Goal: Task Accomplishment & Management: Use online tool/utility

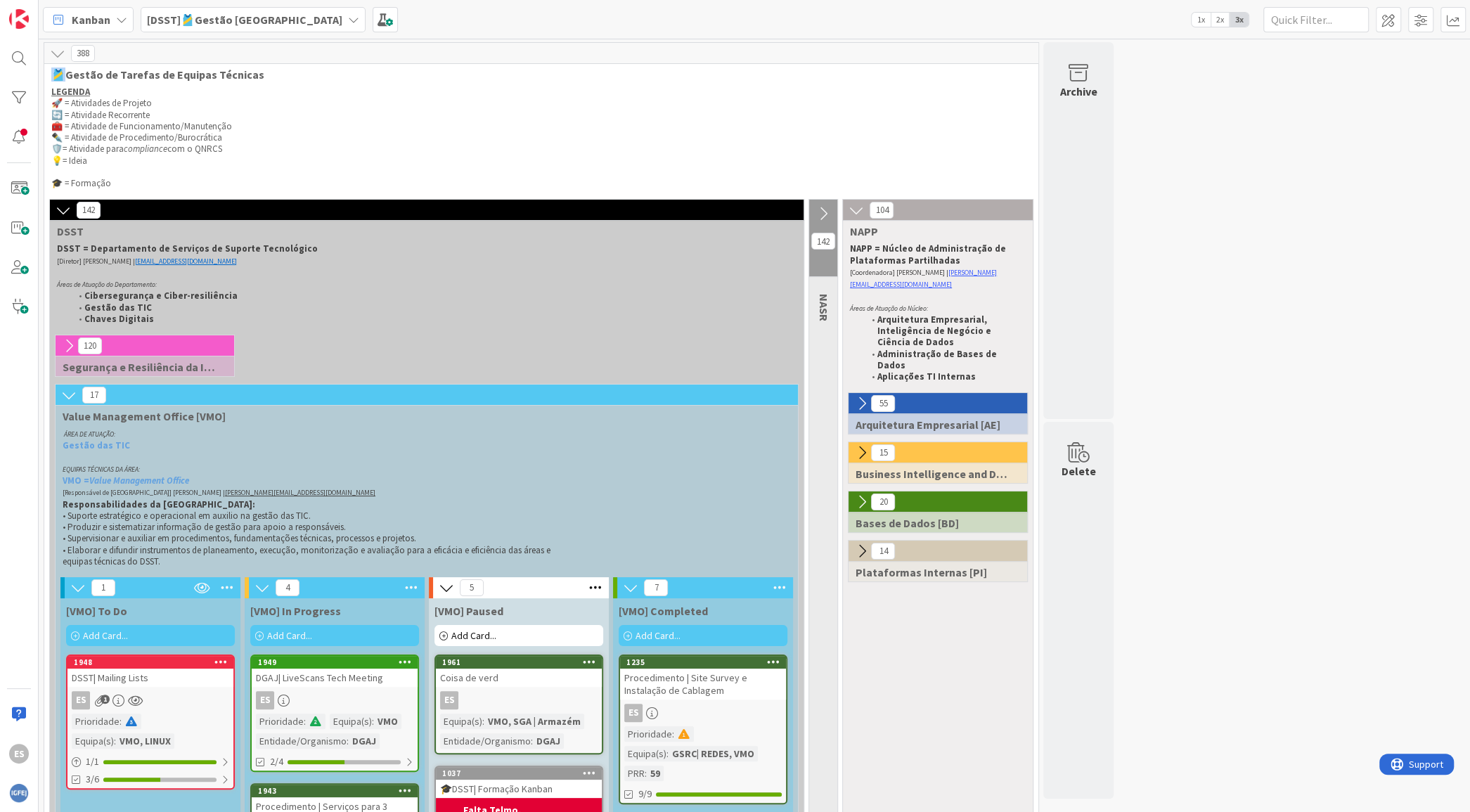
drag, startPoint x: 64, startPoint y: 76, endPoint x: 39, endPoint y: 76, distance: 25.0
copy span "🎽G"
click at [189, 681] on div "DSST| Mailing Lists" at bounding box center [150, 677] width 166 height 18
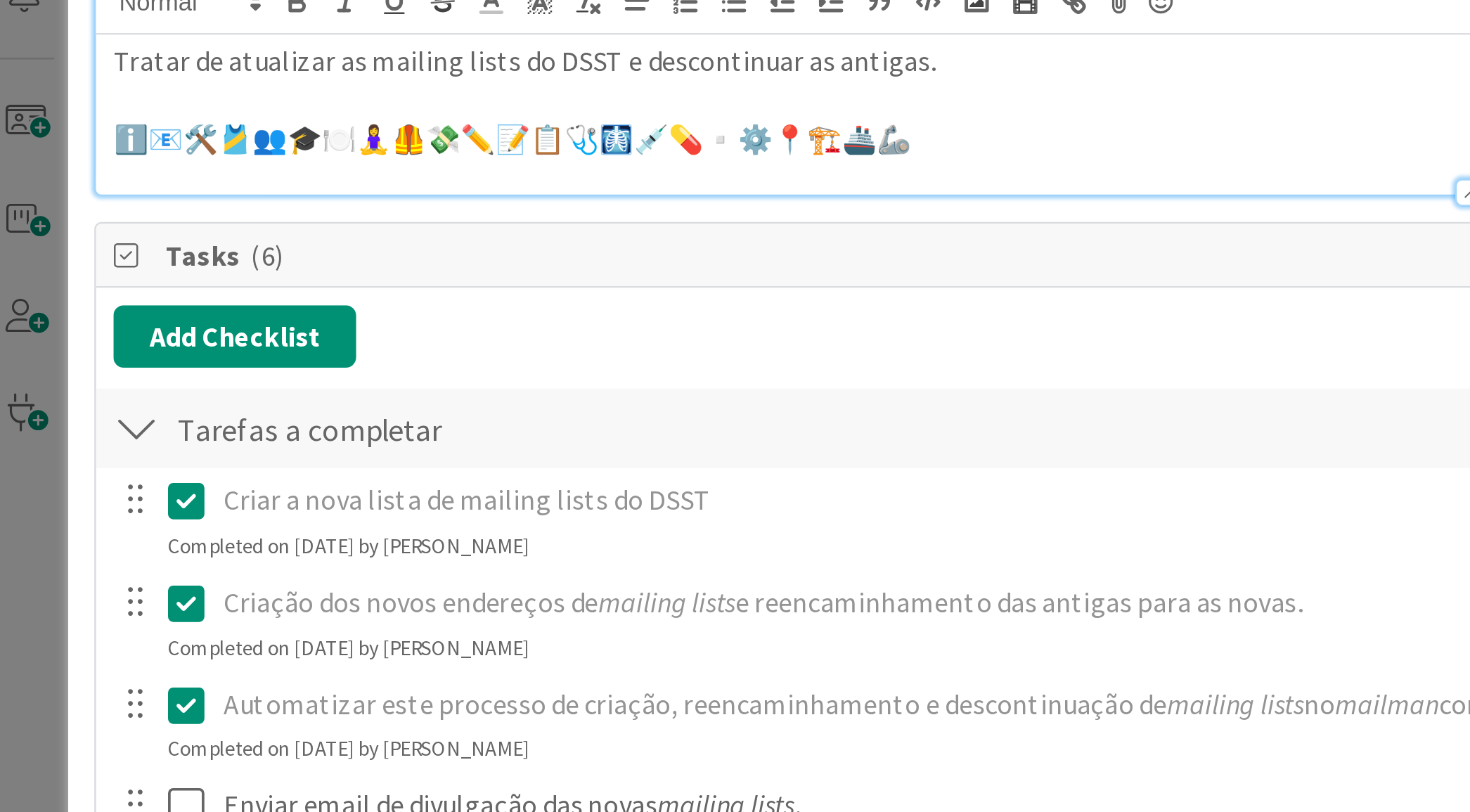
click at [261, 154] on div "Tratar de atualizar as mailing lists do DSST e descontinuar as antigas. ℹ️📧🛠️🎽👥…" at bounding box center [606, 185] width 1118 height 64
drag, startPoint x: 396, startPoint y: 195, endPoint x: 417, endPoint y: 195, distance: 21.0
click at [417, 195] on p "ℹ️📧🛠️🎽👥🎓🍽️🧘‍♀️🦺💸✏️📝📋🩺🩻💉💊▫️⚙️📍🏗️🚢🦾" at bounding box center [606, 195] width 1103 height 16
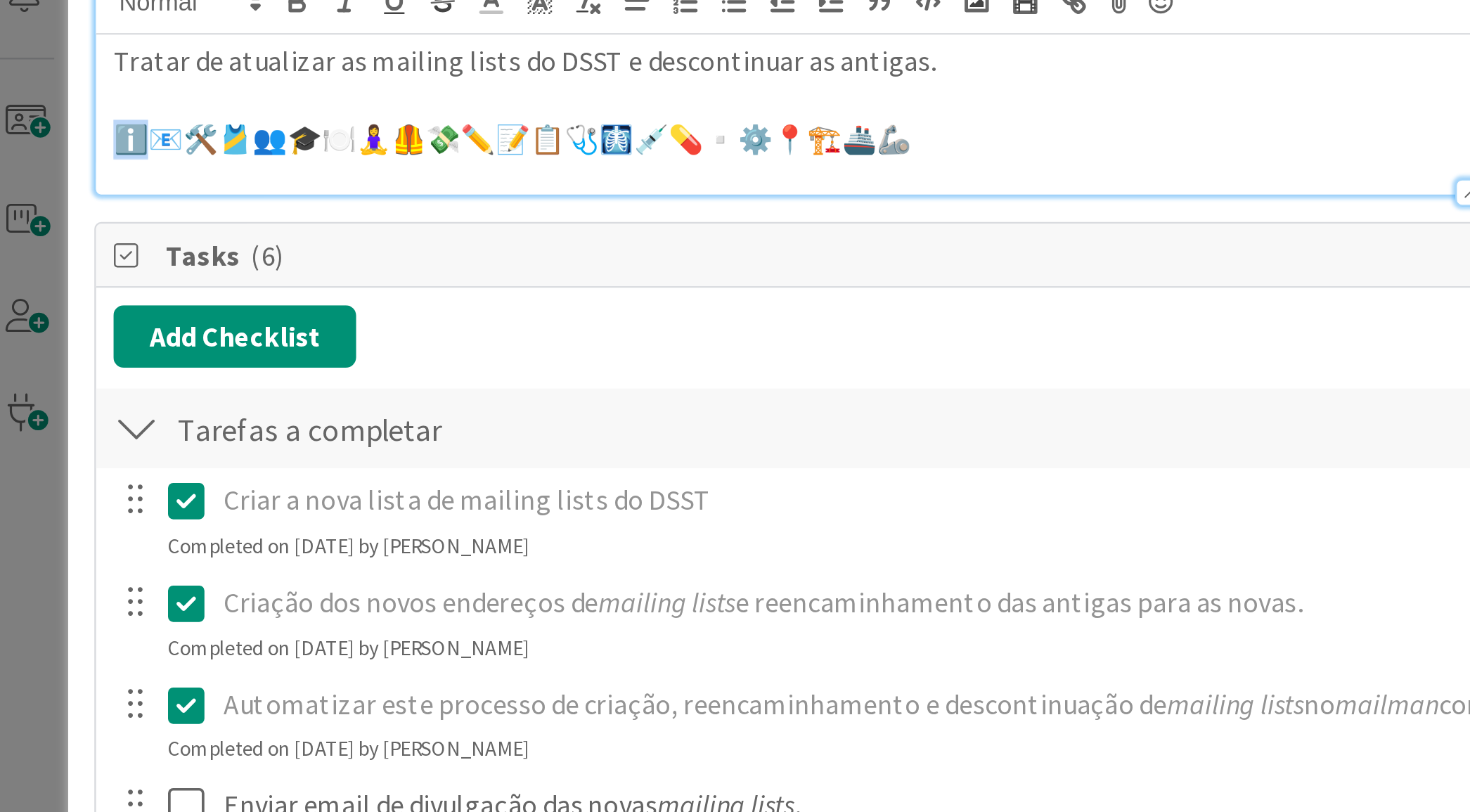
drag, startPoint x: 69, startPoint y: 194, endPoint x: 48, endPoint y: 195, distance: 21.0
click at [48, 195] on div "Tratar de atualizar as mailing lists do DSST e descontinuar as antigas. ℹ️📧🛠️🎽👥…" at bounding box center [606, 185] width 1118 height 64
copy p "ℹ️"
